Goal: Task Accomplishment & Management: Use online tool/utility

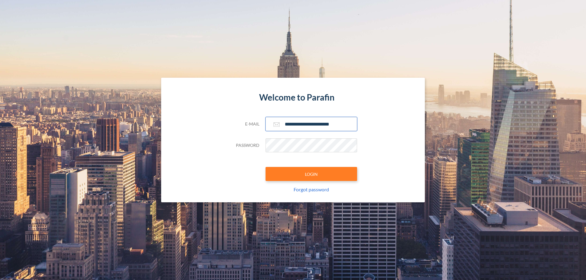
type input "**********"
click at [311, 174] on button "LOGIN" at bounding box center [311, 174] width 92 height 14
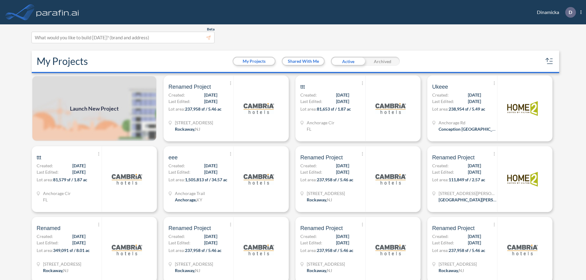
scroll to position [2, 0]
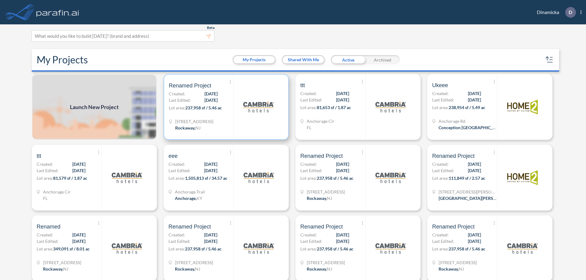
click at [225, 107] on p "Lot area: 237,958 sf / 5.46 ac" at bounding box center [201, 109] width 65 height 9
